Goal: Task Accomplishment & Management: Complete application form

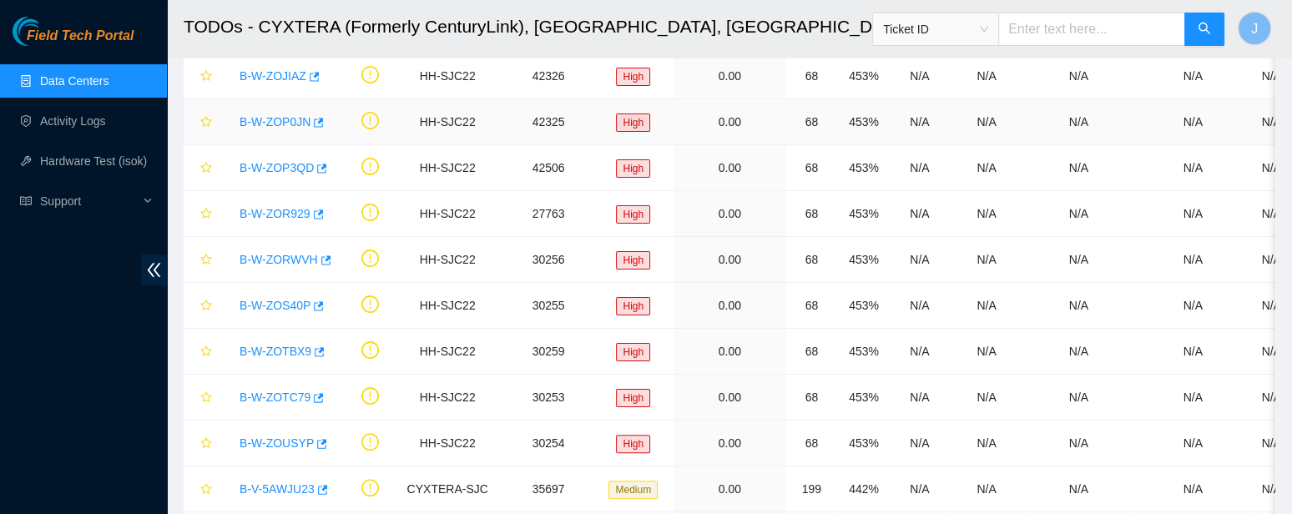
scroll to position [428, 0]
click at [59, 114] on link "Activity Logs" at bounding box center [73, 120] width 66 height 13
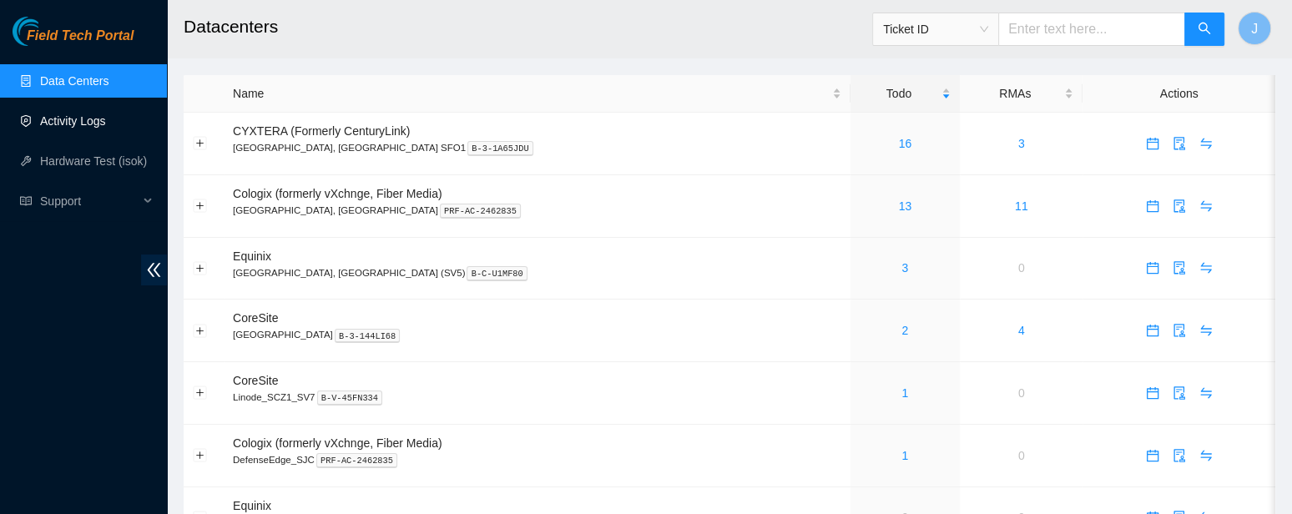
click at [93, 122] on link "Activity Logs" at bounding box center [73, 120] width 66 height 13
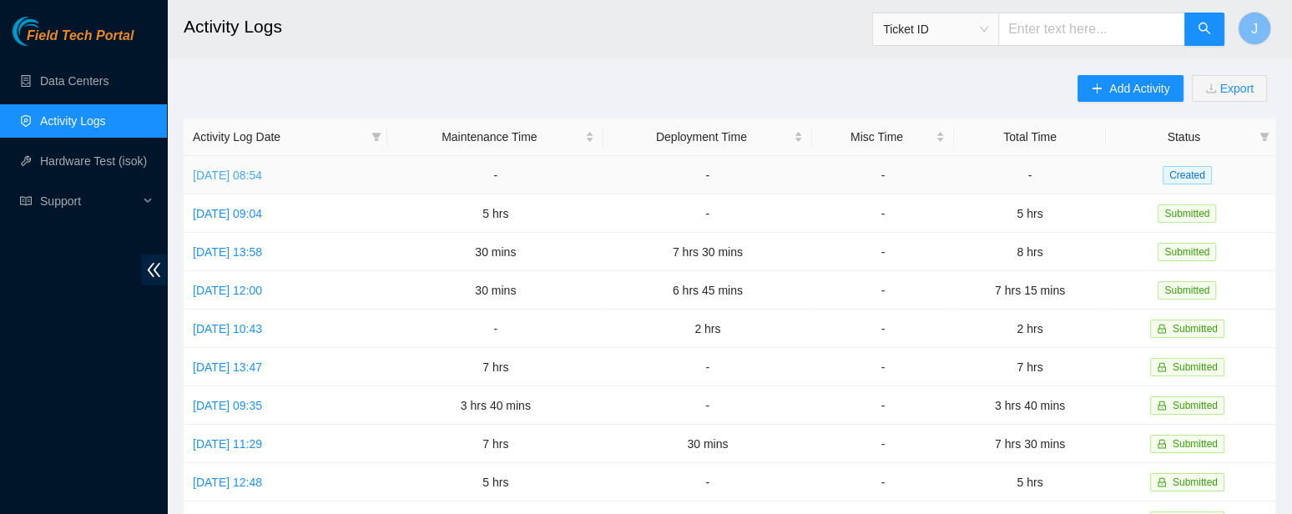
click at [262, 180] on link "Fri, 15 Aug 2025 08:54" at bounding box center [227, 175] width 69 height 13
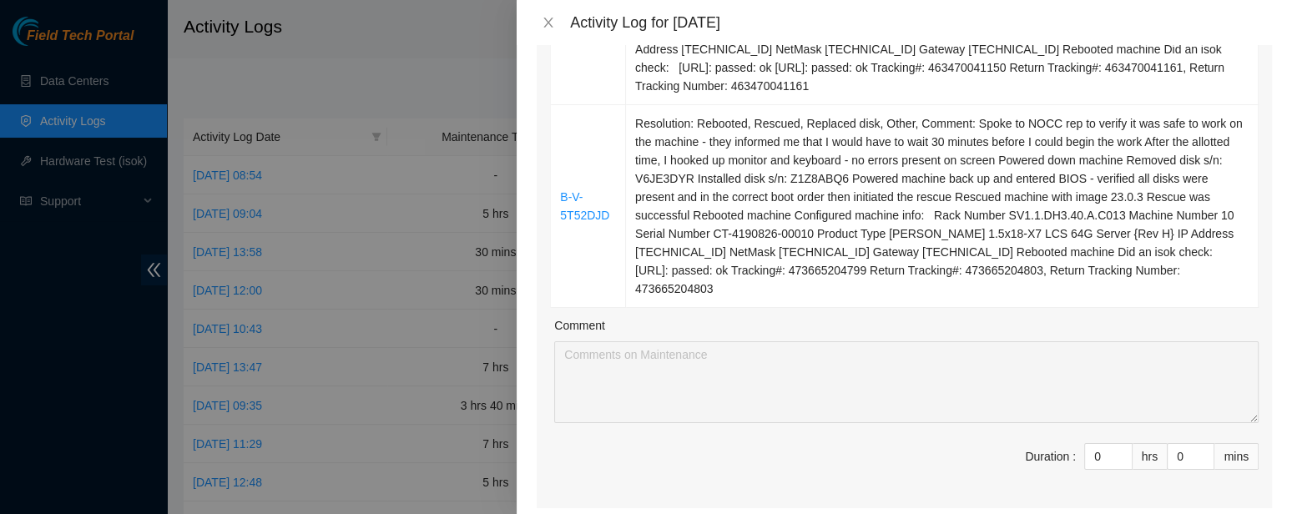
scroll to position [667, 0]
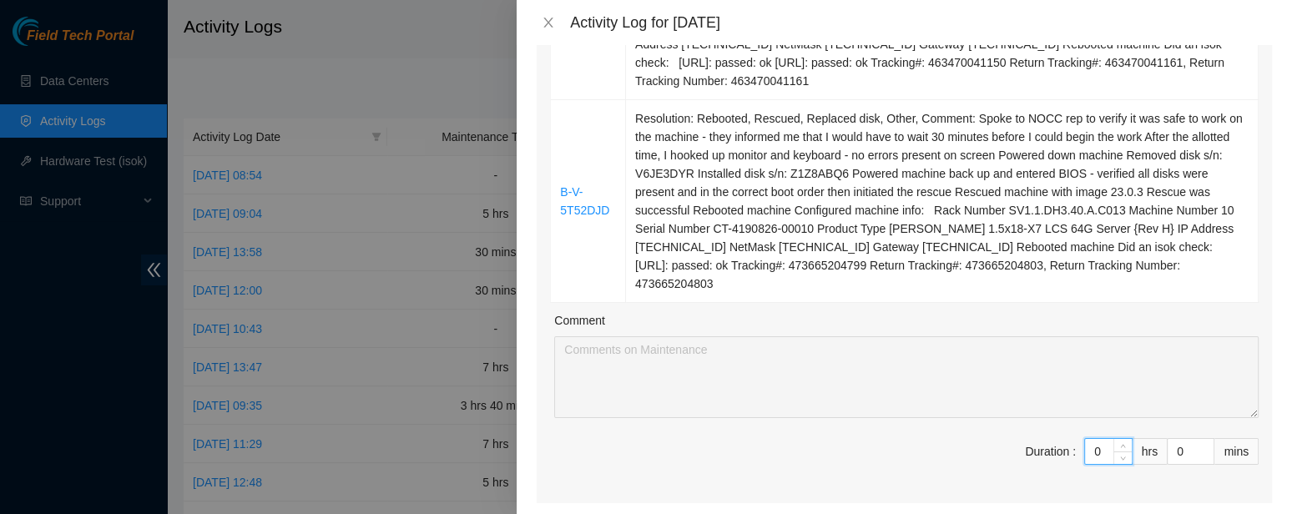
click at [1108, 445] on input "0" at bounding box center [1108, 451] width 47 height 25
type input "7"
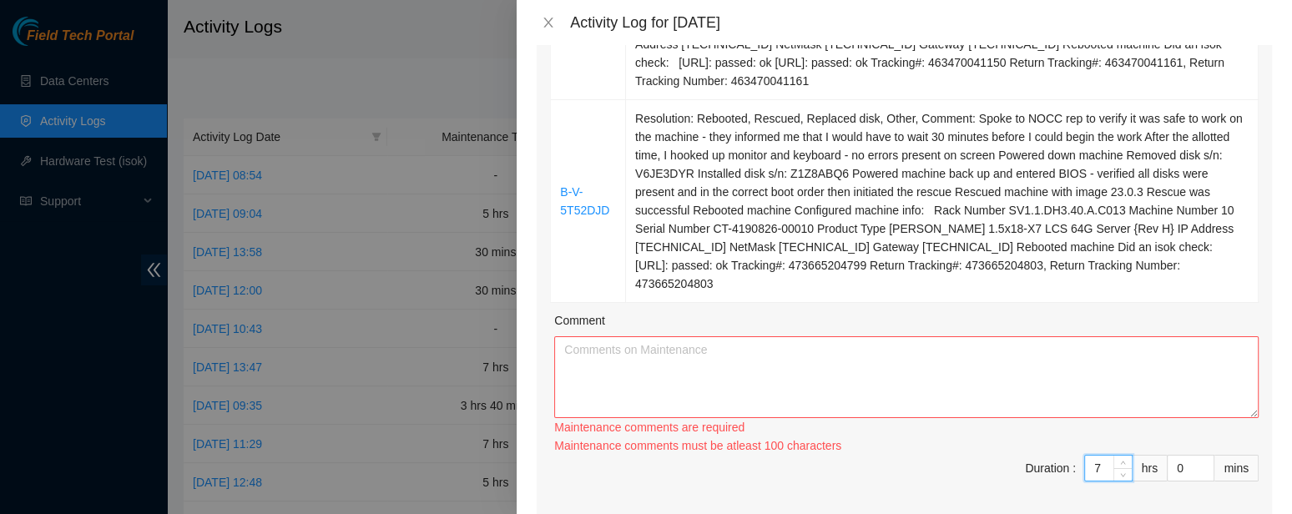
type input "7"
type input "3"
type input "30"
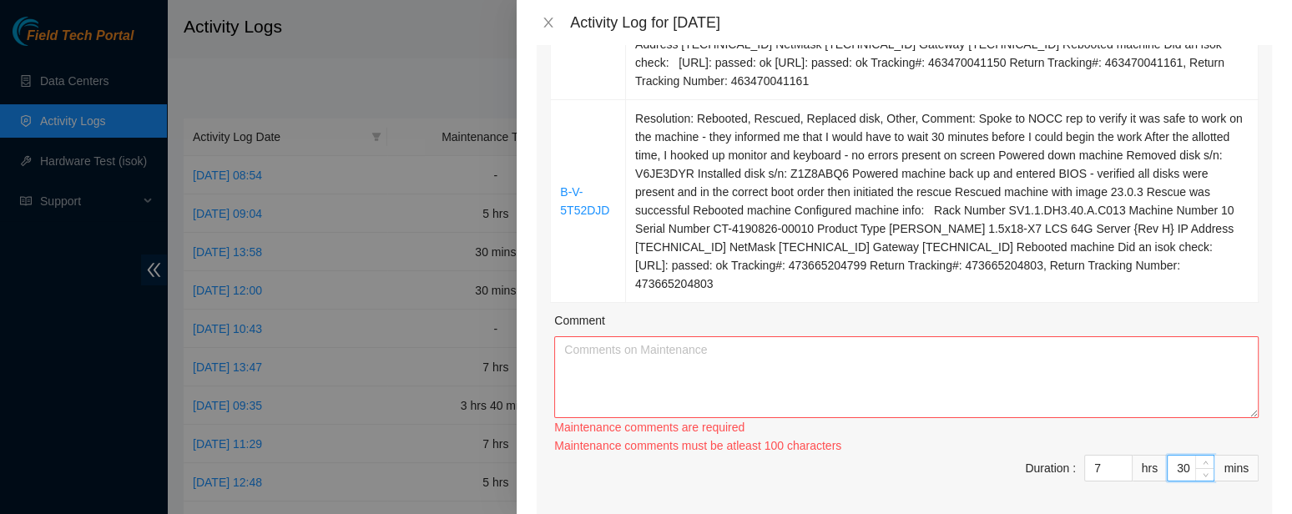
type input "30"
click at [903, 383] on textarea "Comment" at bounding box center [906, 377] width 704 height 82
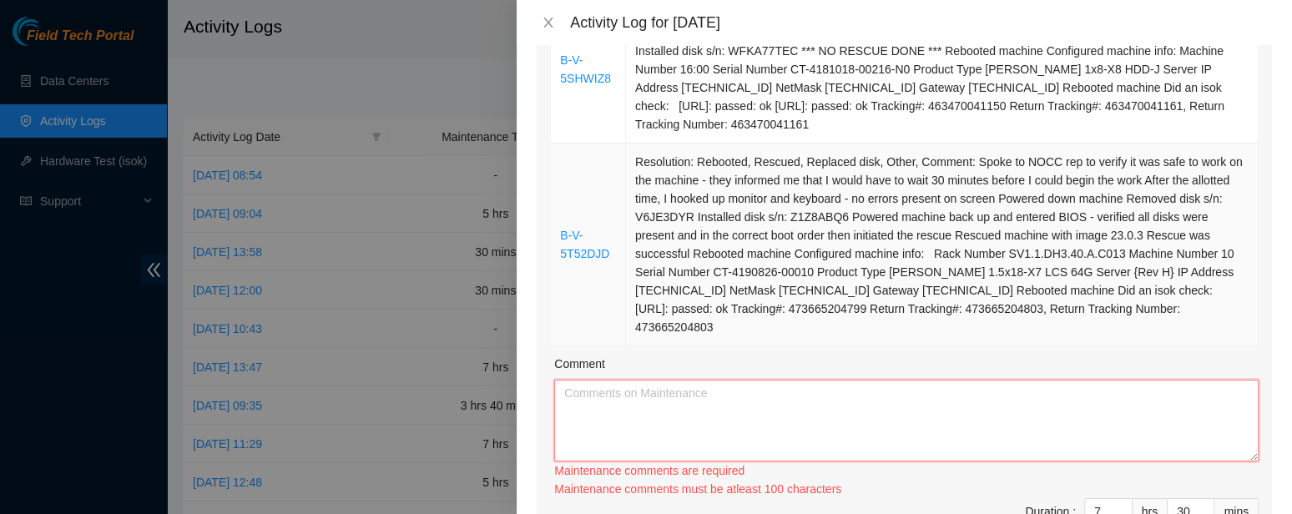
scroll to position [626, 0]
click at [682, 388] on textarea "Comment" at bounding box center [906, 419] width 704 height 82
paste textarea "B-W-12BAL6H hooked up via USB-B to laptop rebooted machine 104.86.64.6: failed:…"
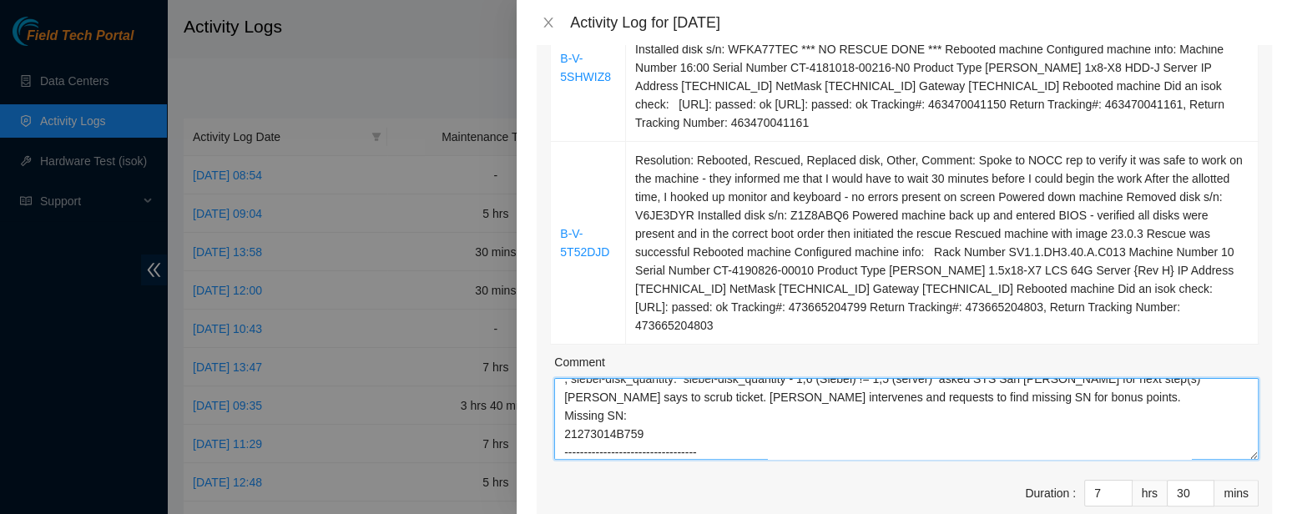
scroll to position [214, 0]
paste textarea "B-V-5Q9NHVA Rebooted. Shell screen. isok: 23.217.58.205: failed: unpingable Too…"
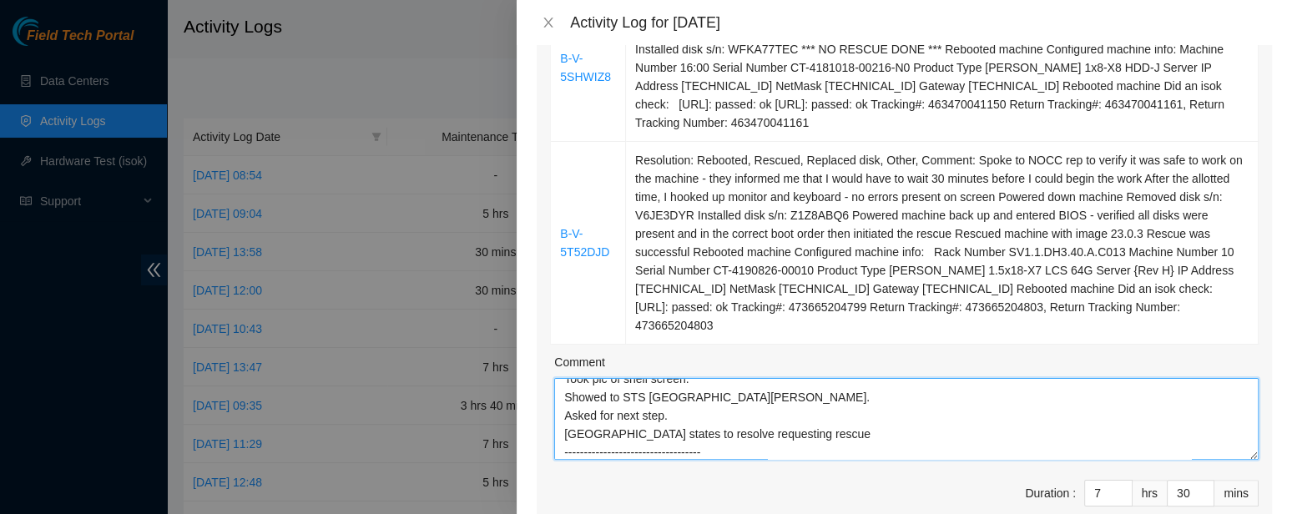
scroll to position [398, 0]
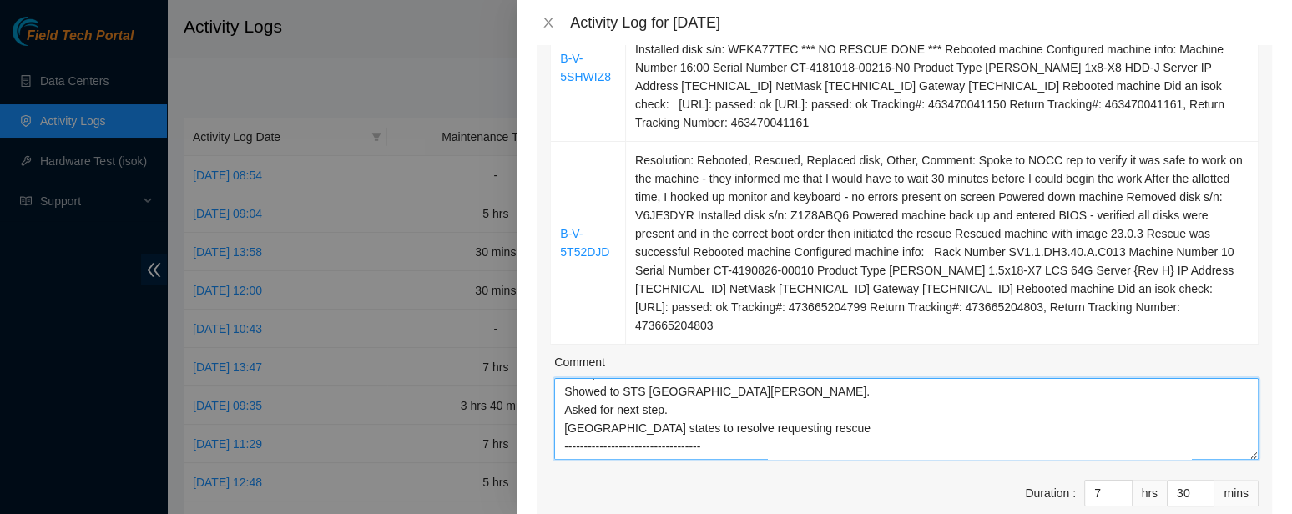
paste textarea "B-V-5SHWIZ8"
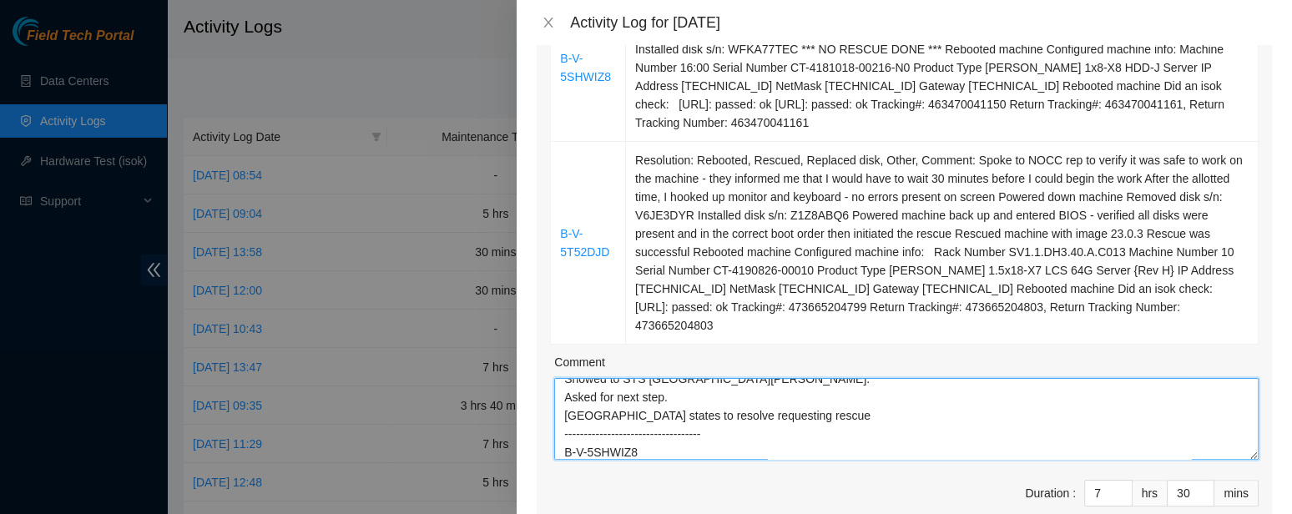
scroll to position [416, 0]
paste textarea "Removed disk s/n: WFK1507J0000E8486GH0 Installed disk s/n: WFKA77TEC *** NO RES…"
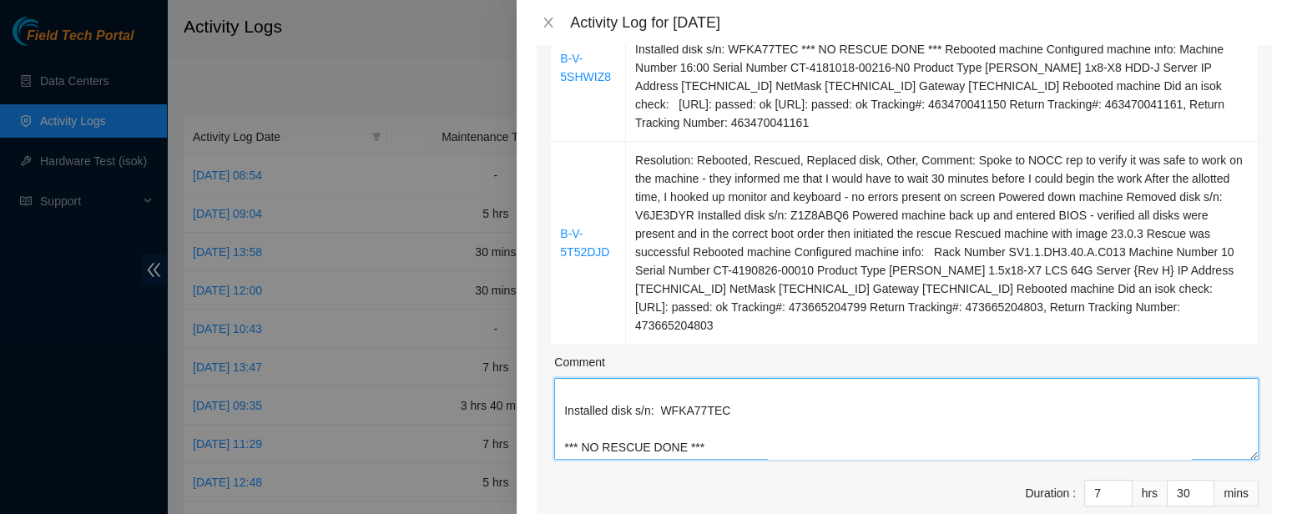
drag, startPoint x: 713, startPoint y: 446, endPoint x: 564, endPoint y: 444, distance: 149.4
click at [564, 444] on textarea "B-W-12BAL6H hooked up via USB-B to laptop rebooted machine 104.86.64.6: failed:…" at bounding box center [906, 419] width 704 height 82
click at [587, 440] on textarea "B-W-12BAL6H hooked up via USB-B to laptop rebooted machine 104.86.64.6: failed:…" at bounding box center [906, 419] width 704 height 82
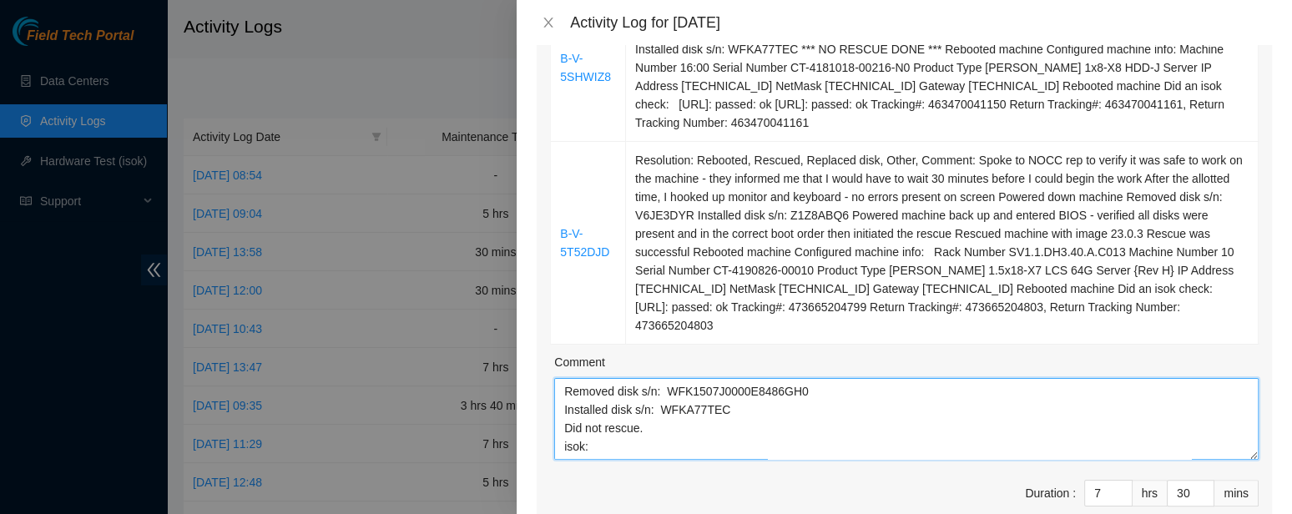
paste textarea "23.40.191.34: passed: ok 23.40.191.35: passed: ok"
paste textarea "B-V-5SIHI5M"
paste textarea "Removed disk s/n: 04GAHAVA Installed disk s/n: HDEBF02GHA51"
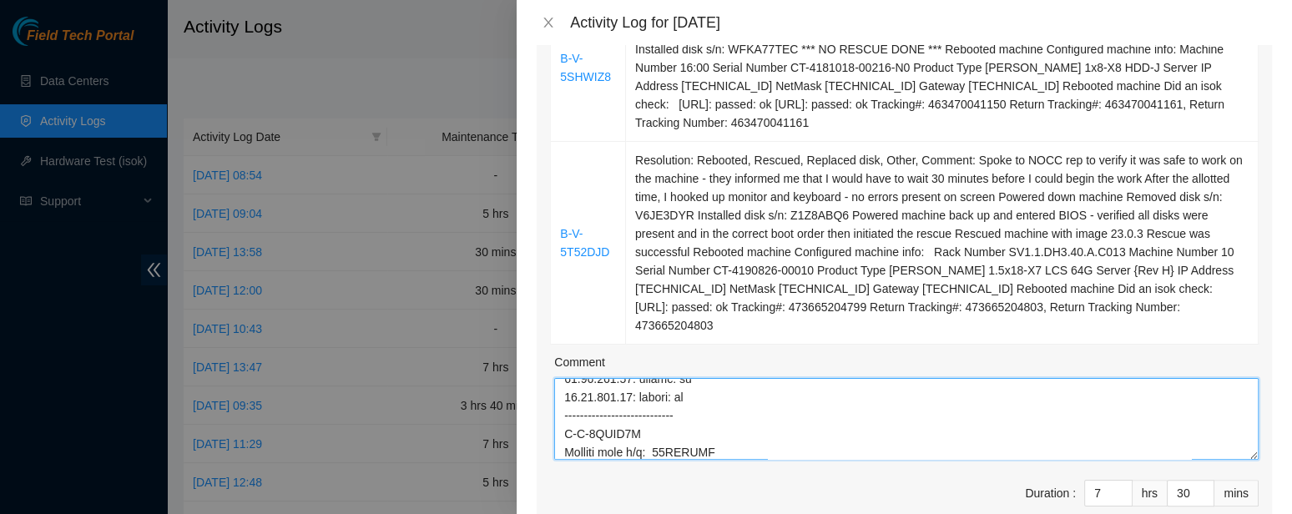
scroll to position [599, 0]
click at [564, 441] on textarea "Comment" at bounding box center [906, 419] width 704 height 82
click at [786, 438] on textarea "Comment" at bounding box center [906, 419] width 704 height 82
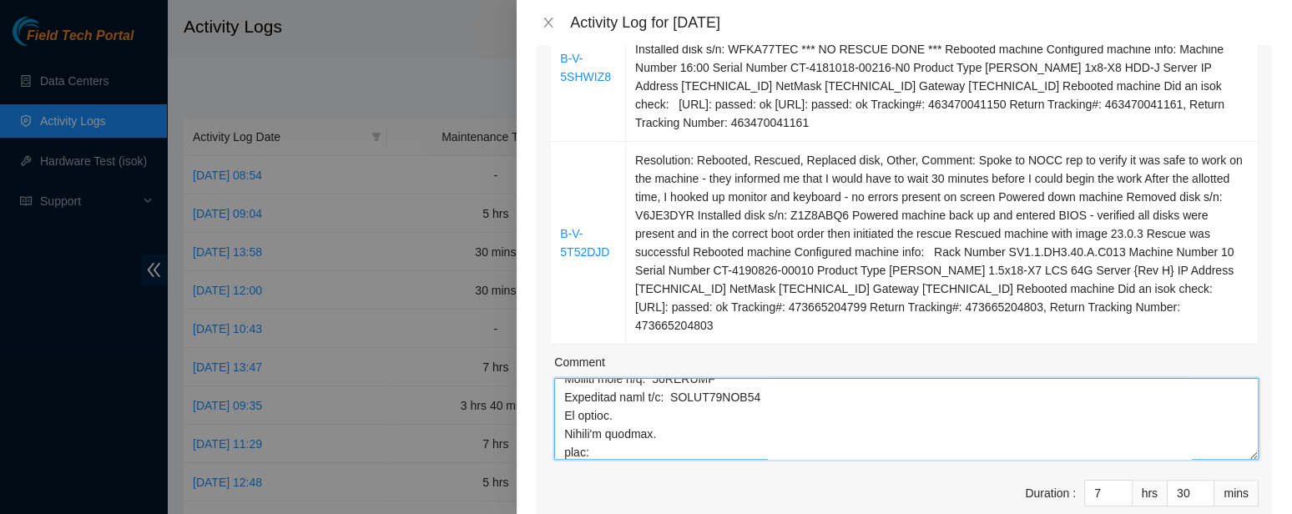
paste textarea "23.33.26.41: passed: ok"
paste textarea "B-V-5T52DJD"
paste textarea "Removed disk s/n: V6JE3DYR Installed disk s/n: Z1Z8ABQ6"
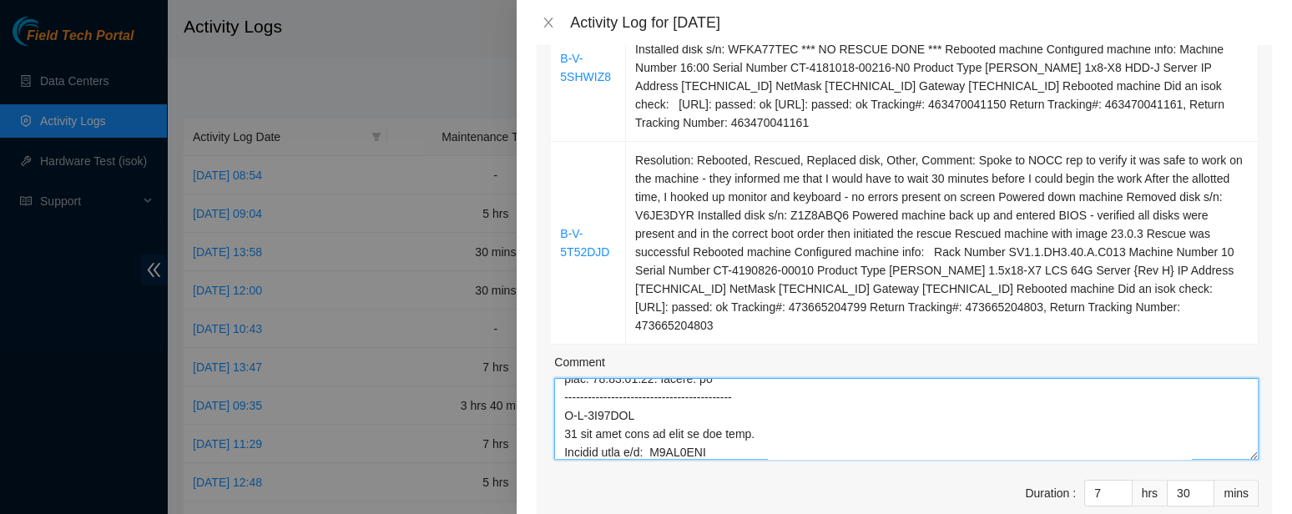
scroll to position [747, 0]
click at [567, 441] on textarea "Comment" at bounding box center [906, 419] width 704 height 82
click at [748, 444] on textarea "Comment" at bounding box center [906, 419] width 704 height 82
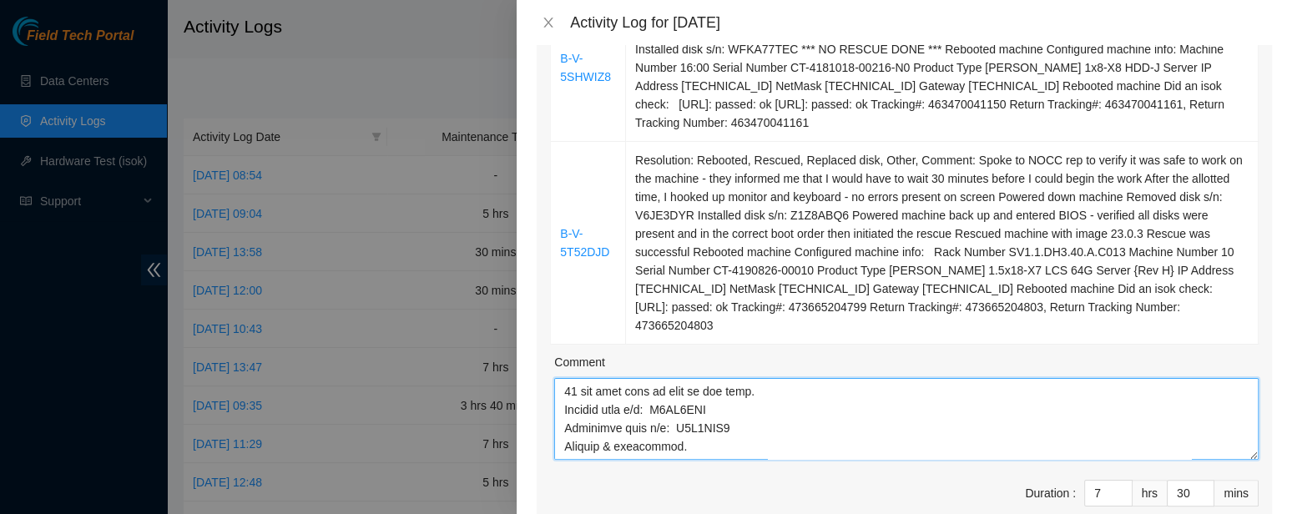
paste textarea "Did an isok check: 23.11.212.141: passed: ok"
type textarea "B-W-12BAL6H hooked up via USB-B to laptop rebooted machine 104.86.64.6: failed:…"
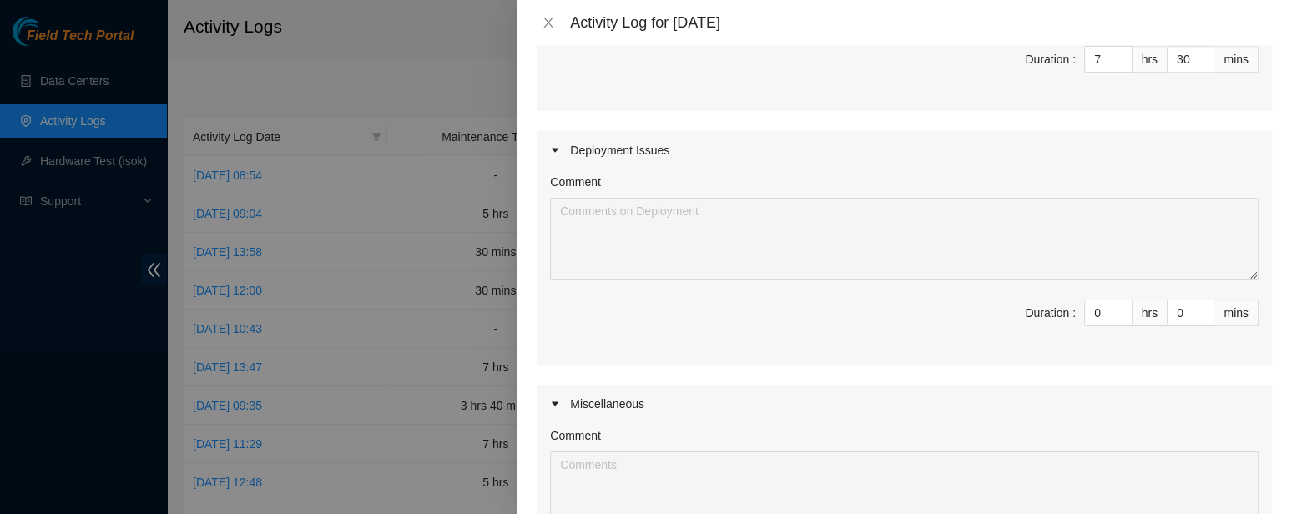
scroll to position [1340, 0]
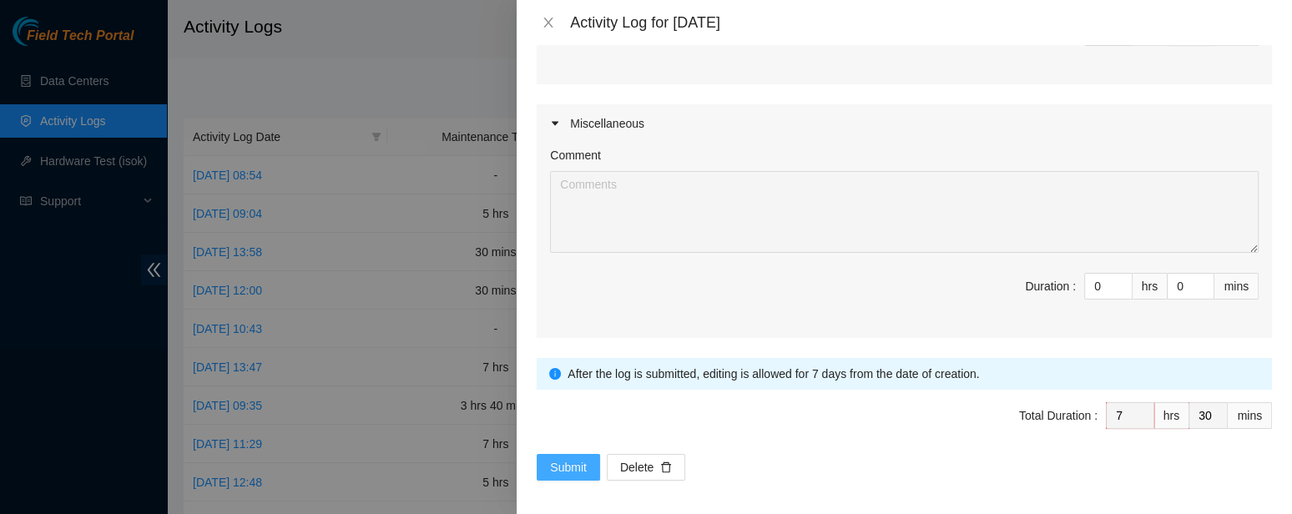
click at [582, 463] on span "Submit" at bounding box center [568, 467] width 37 height 18
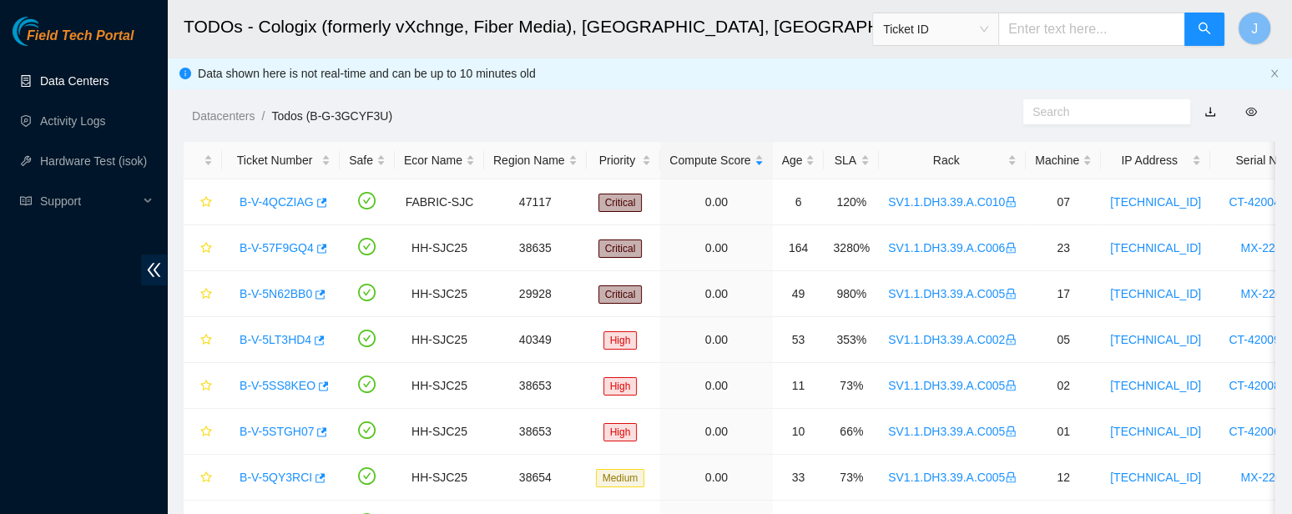
click at [60, 78] on link "Data Centers" at bounding box center [74, 80] width 68 height 13
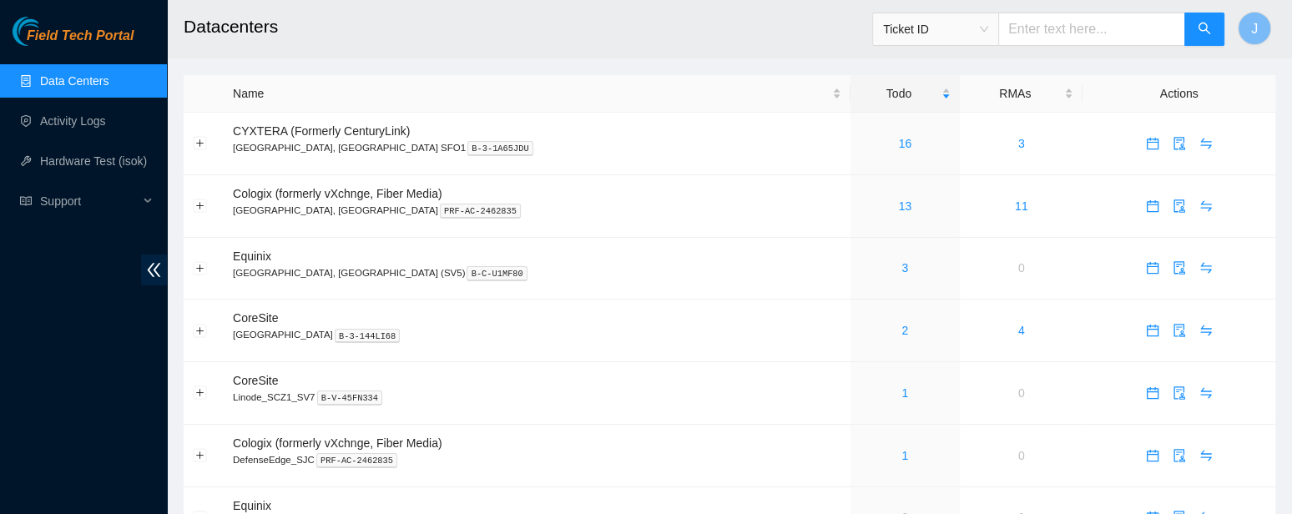
click at [1054, 33] on input "text" at bounding box center [1091, 29] width 187 height 33
paste input "B-V-5SHWIZ8"
type input "B-V-5SHWIZ8"
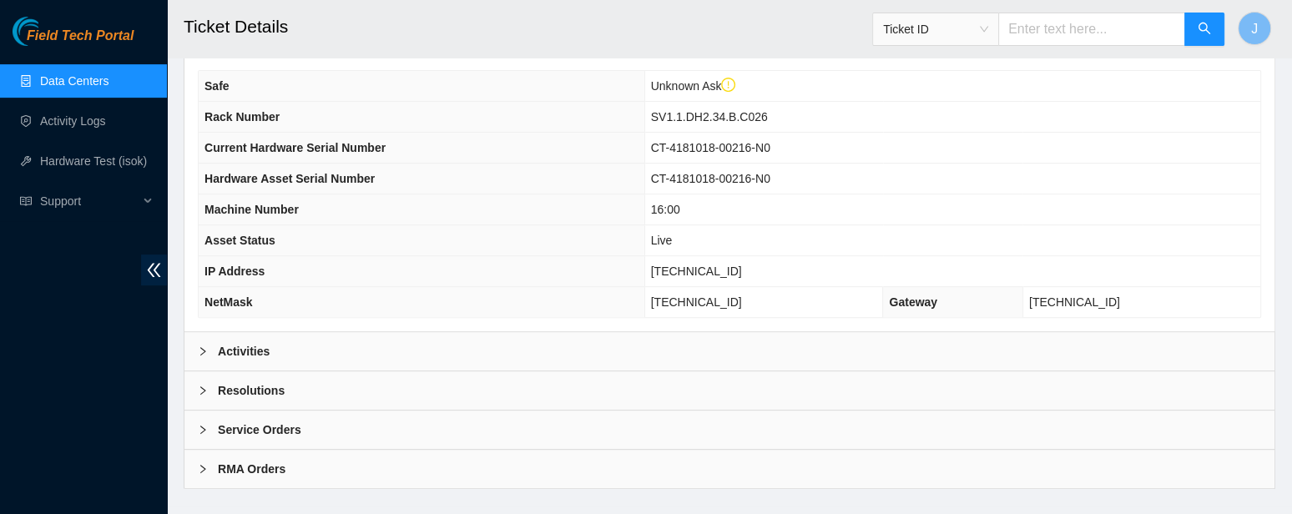
scroll to position [582, 0]
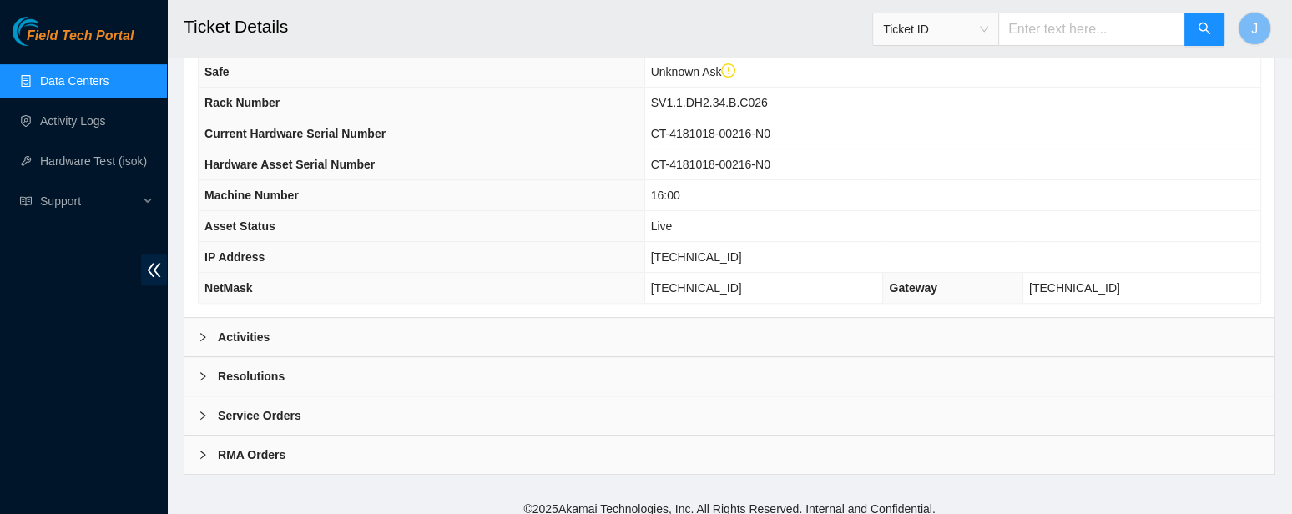
click at [277, 325] on div "Activities" at bounding box center [729, 337] width 1090 height 38
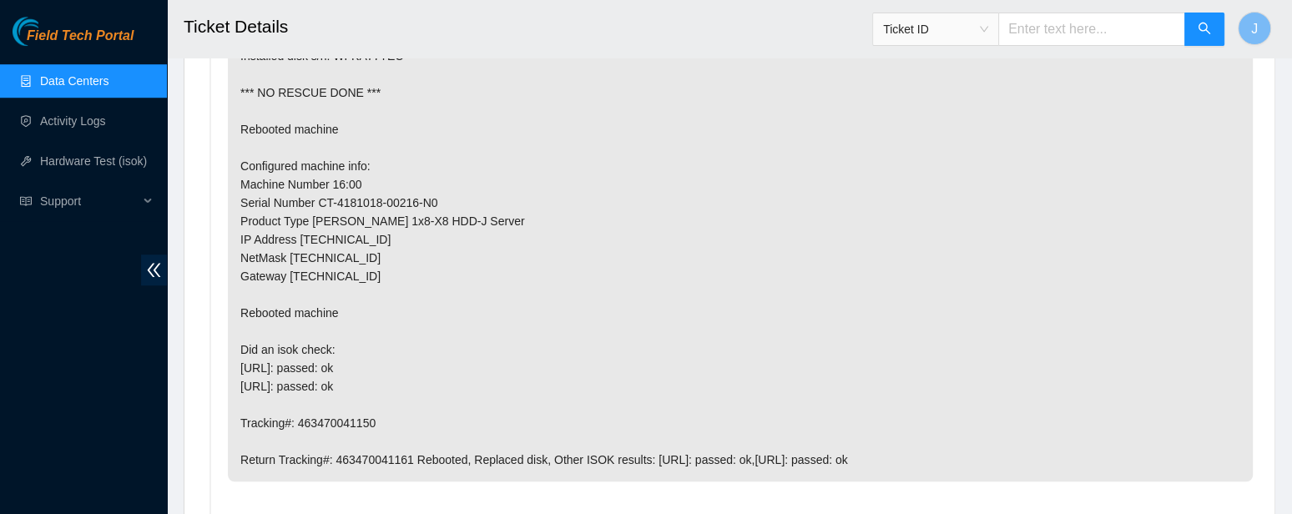
scroll to position [1101, 0]
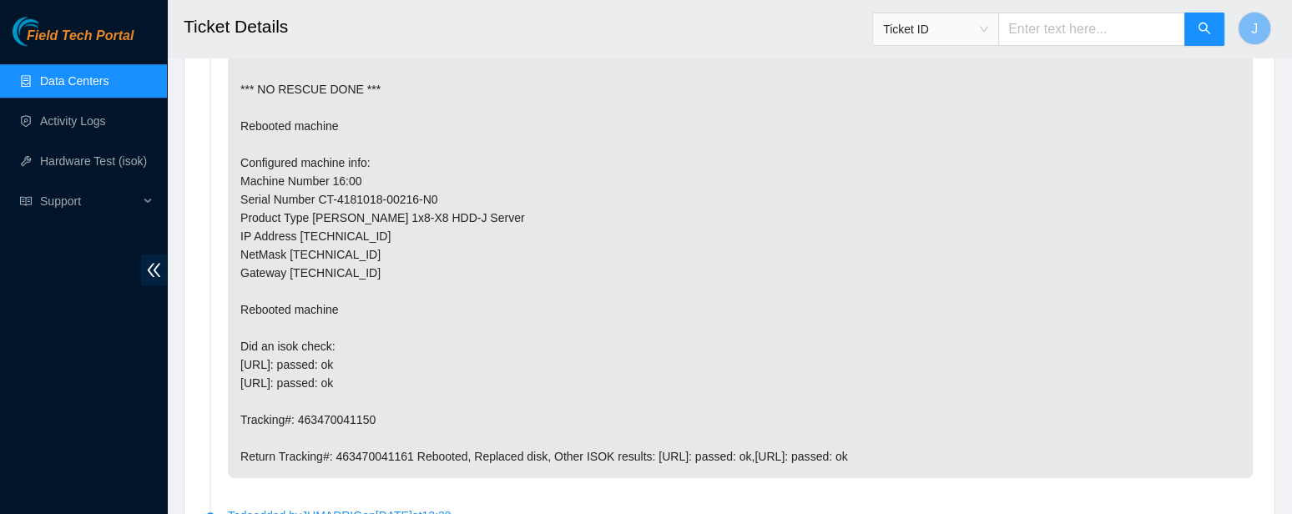
click at [241, 356] on p "Return Tracking:463470041161 Spoke to NOCC rep to verify it was safe to work on…" at bounding box center [740, 181] width 1025 height 594
click at [385, 370] on p "Return Tracking:463470041161 Spoke to NOCC rep to verify it was safe to work on…" at bounding box center [740, 181] width 1025 height 594
click at [374, 364] on p "Return Tracking:463470041161 Spoke to NOCC rep to verify it was safe to work on…" at bounding box center [740, 181] width 1025 height 594
copy p "[URL]: passed: ok [URL]: passed: ok"
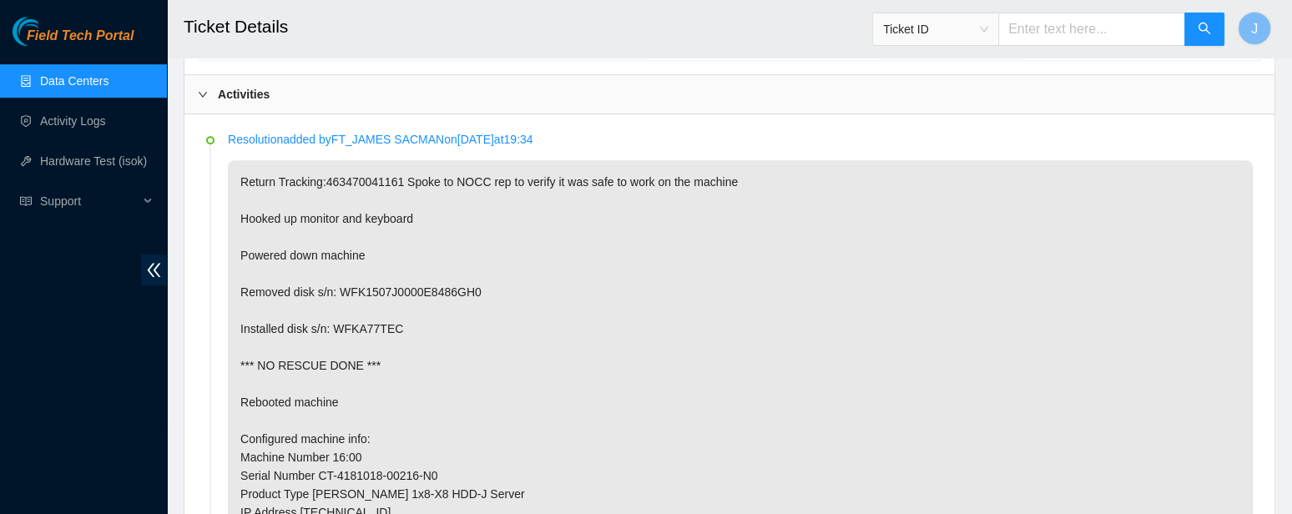
scroll to position [0, 0]
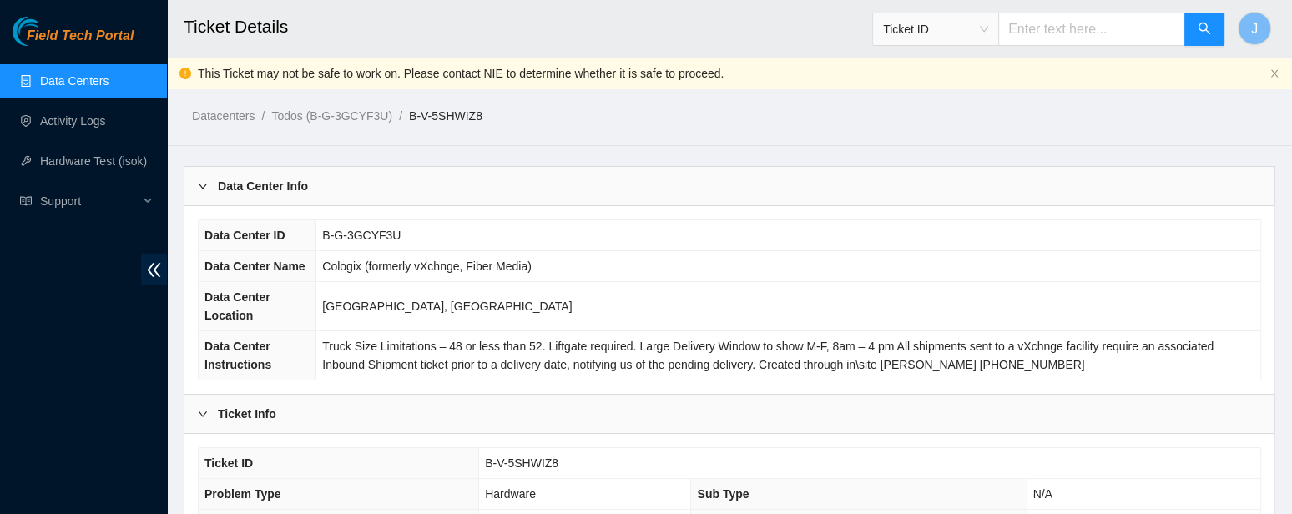
click at [43, 84] on link "Data Centers" at bounding box center [74, 80] width 68 height 13
